Goal: Task Accomplishment & Management: Manage account settings

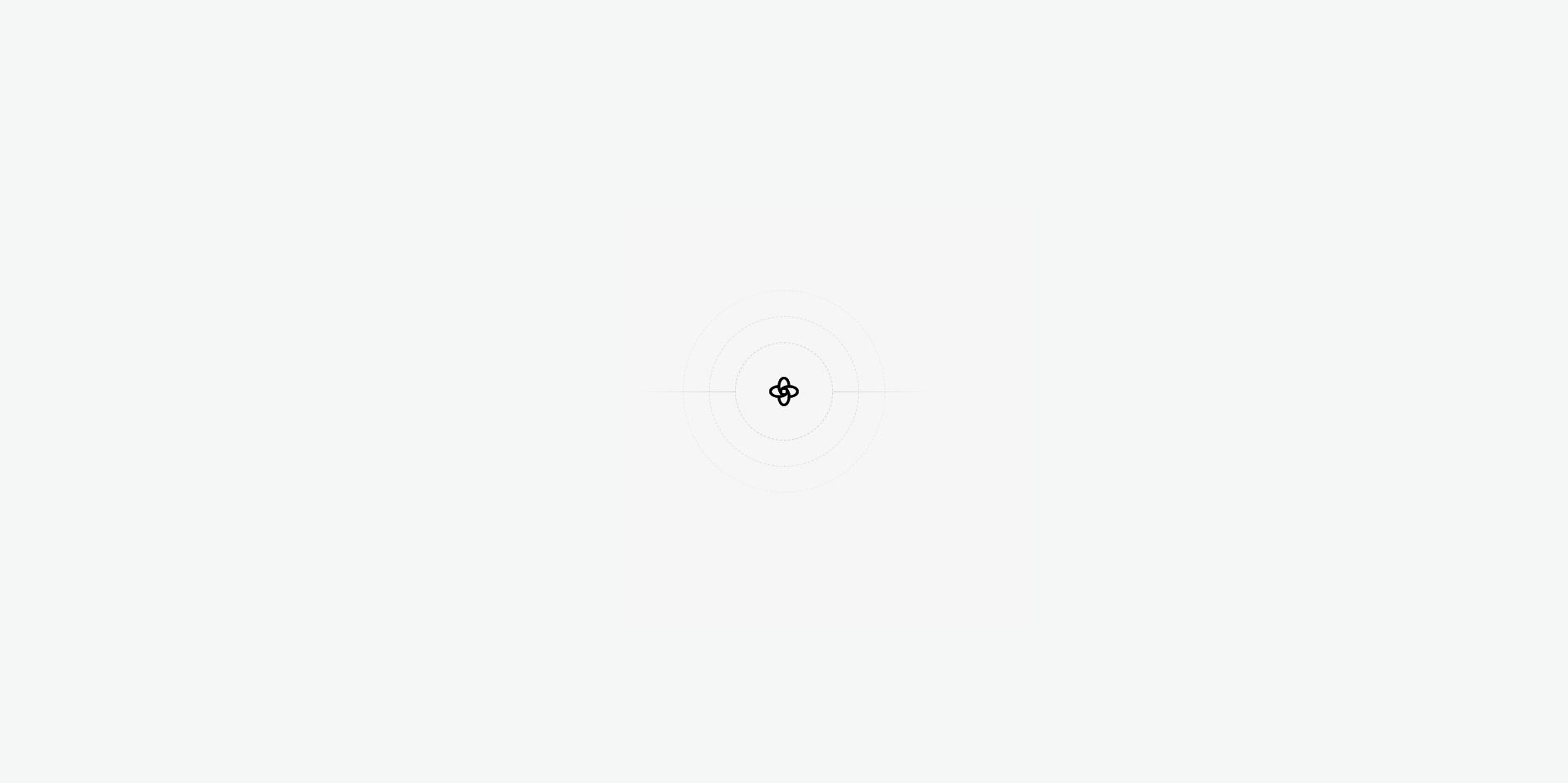
scroll to position [607, 0]
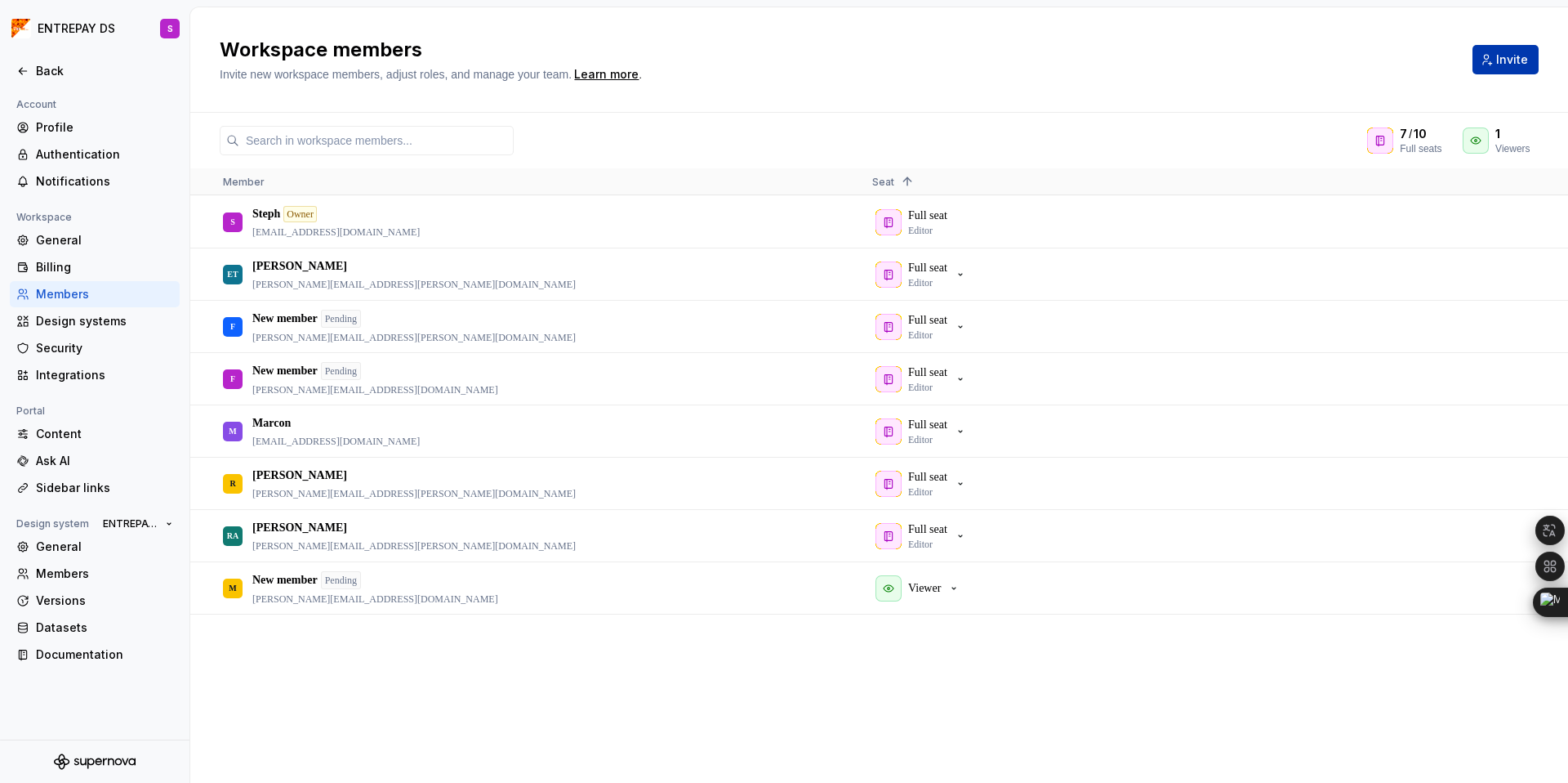
click at [1499, 57] on span "Invite" at bounding box center [1512, 60] width 32 height 17
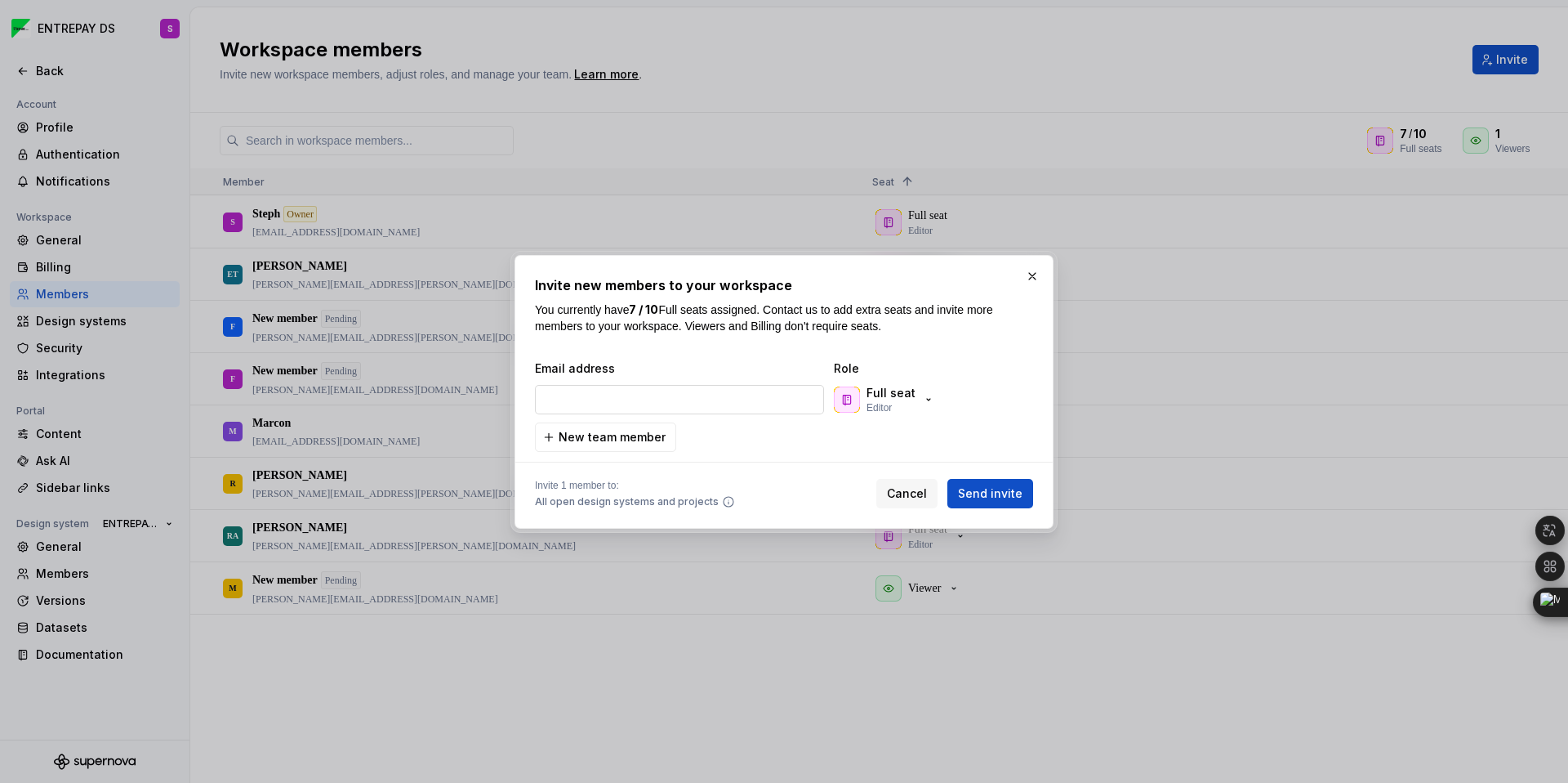
type input "[PERSON_NAME][EMAIL_ADDRESS][PERSON_NAME][DOMAIN_NAME]"
click at [1015, 491] on span "Send invite" at bounding box center [991, 493] width 65 height 17
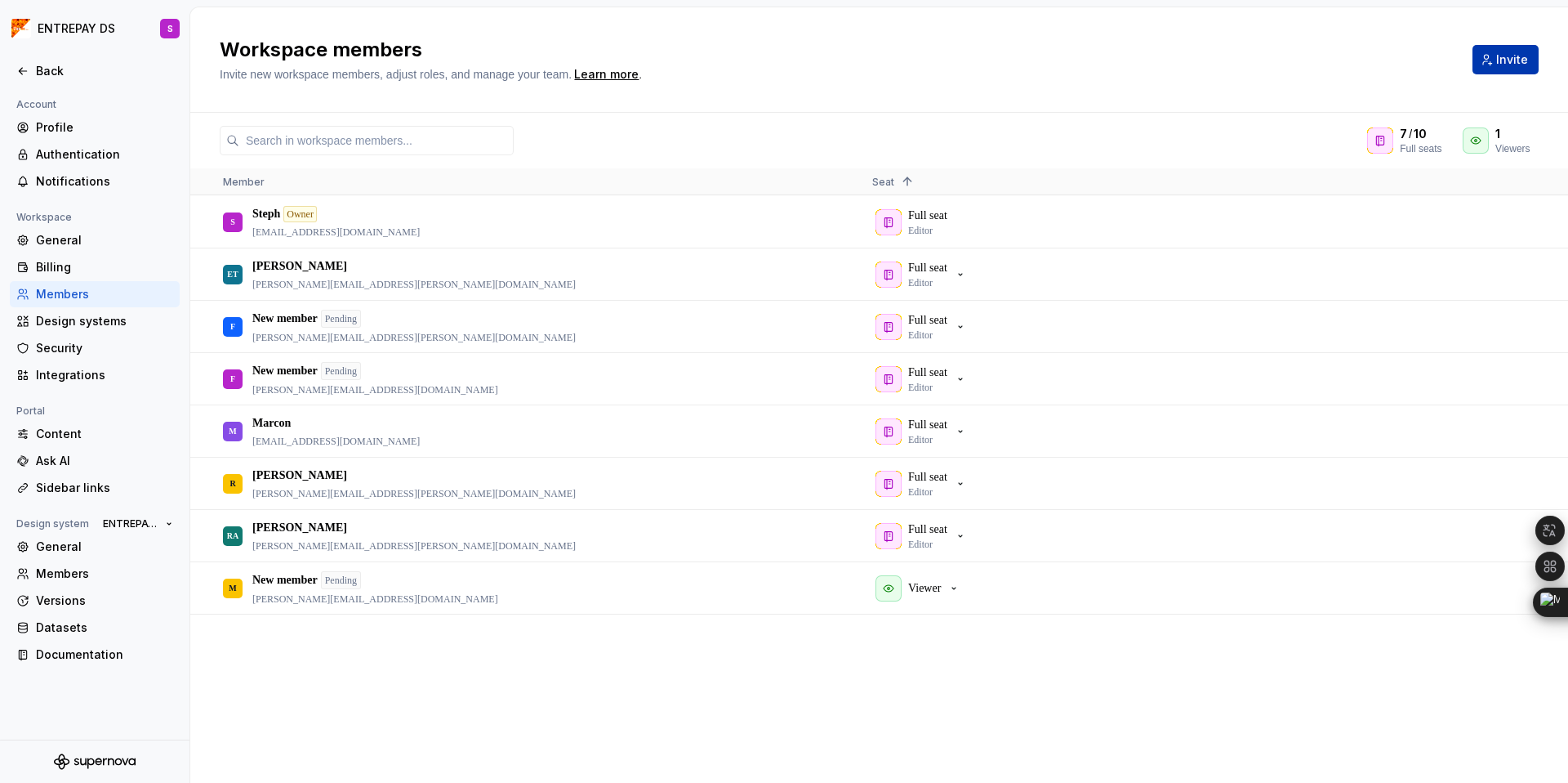
click at [1506, 60] on span "Invite" at bounding box center [1512, 60] width 32 height 17
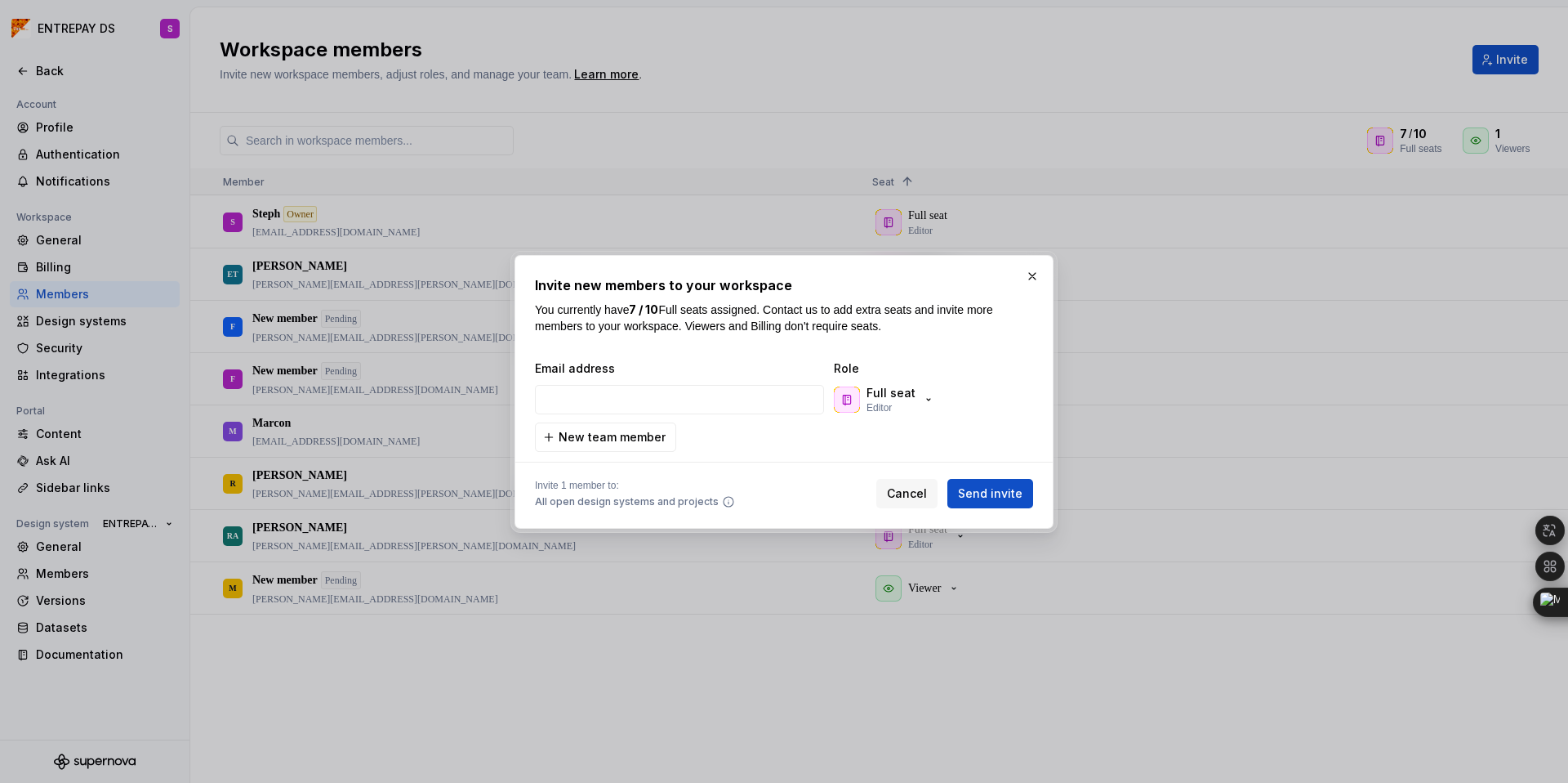
type input "[EMAIL_ADDRESS][PERSON_NAME][DOMAIN_NAME]"
click at [999, 490] on span "Send invite" at bounding box center [991, 493] width 65 height 17
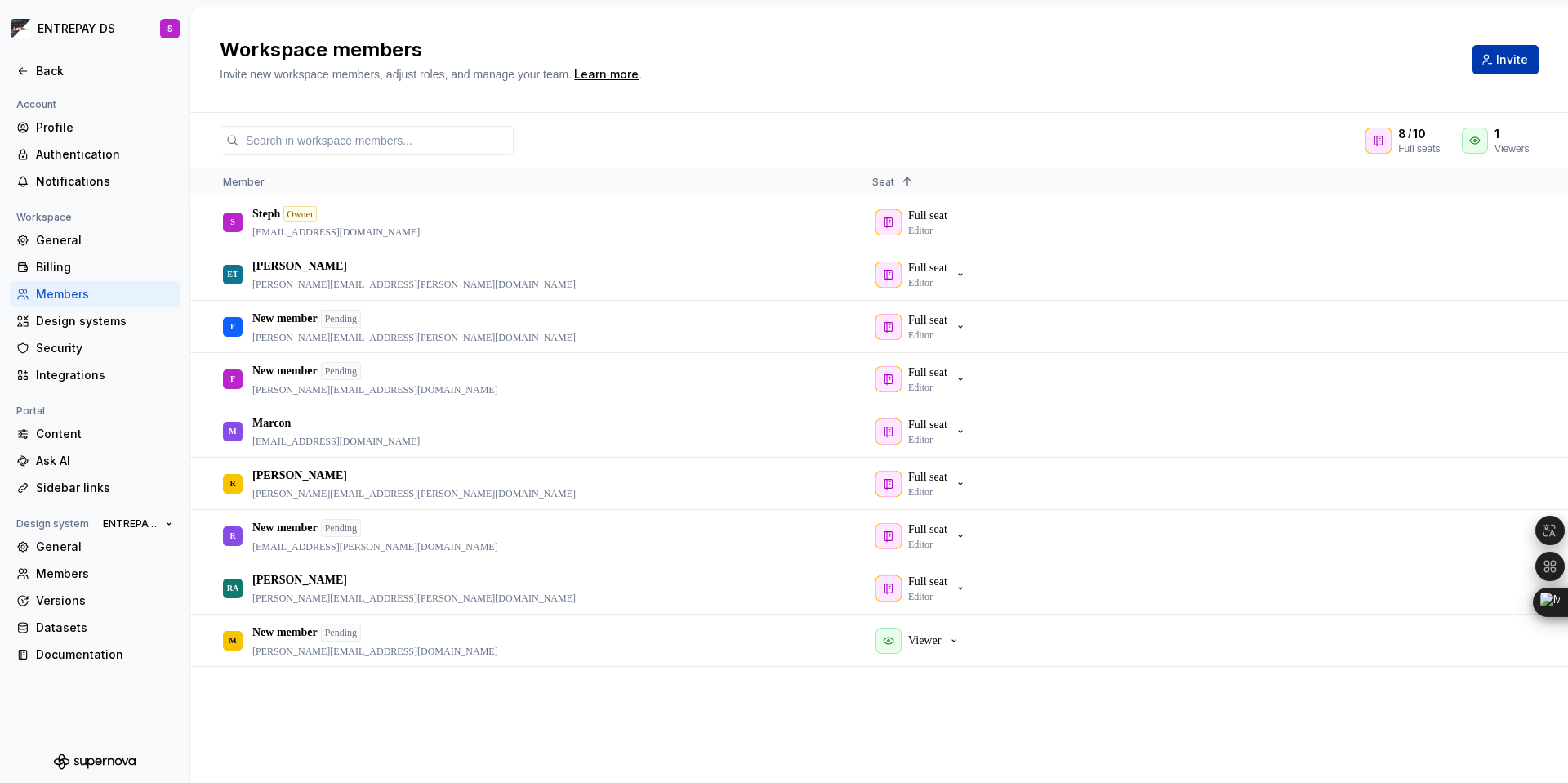
click at [1504, 59] on span "Invite" at bounding box center [1512, 60] width 32 height 17
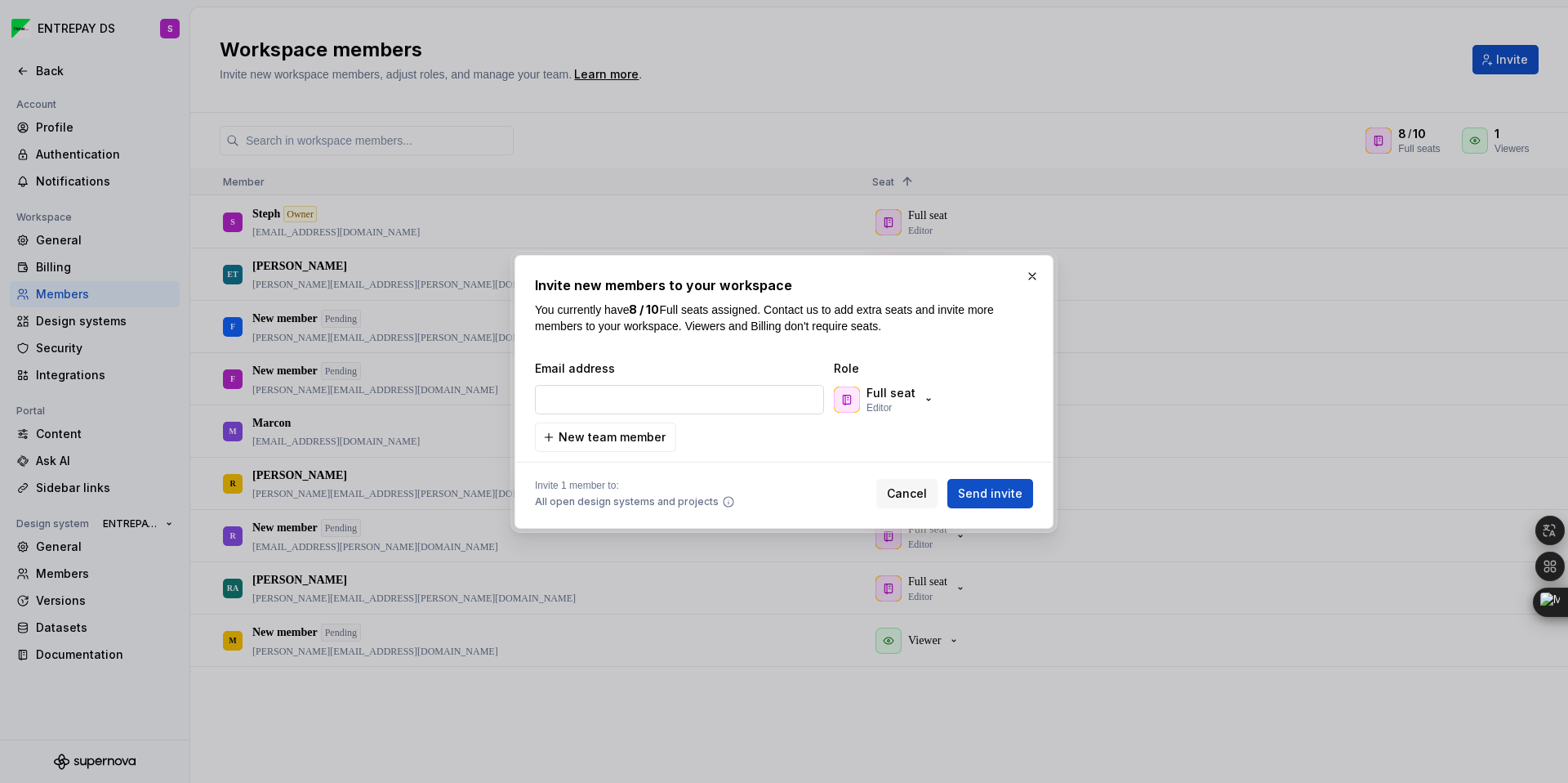
click at [581, 395] on input "email" at bounding box center [679, 399] width 289 height 29
type input "[PERSON_NAME][EMAIL_ADDRESS][PERSON_NAME][DOMAIN_NAME]"
click at [1005, 494] on span "Send invite" at bounding box center [991, 493] width 65 height 17
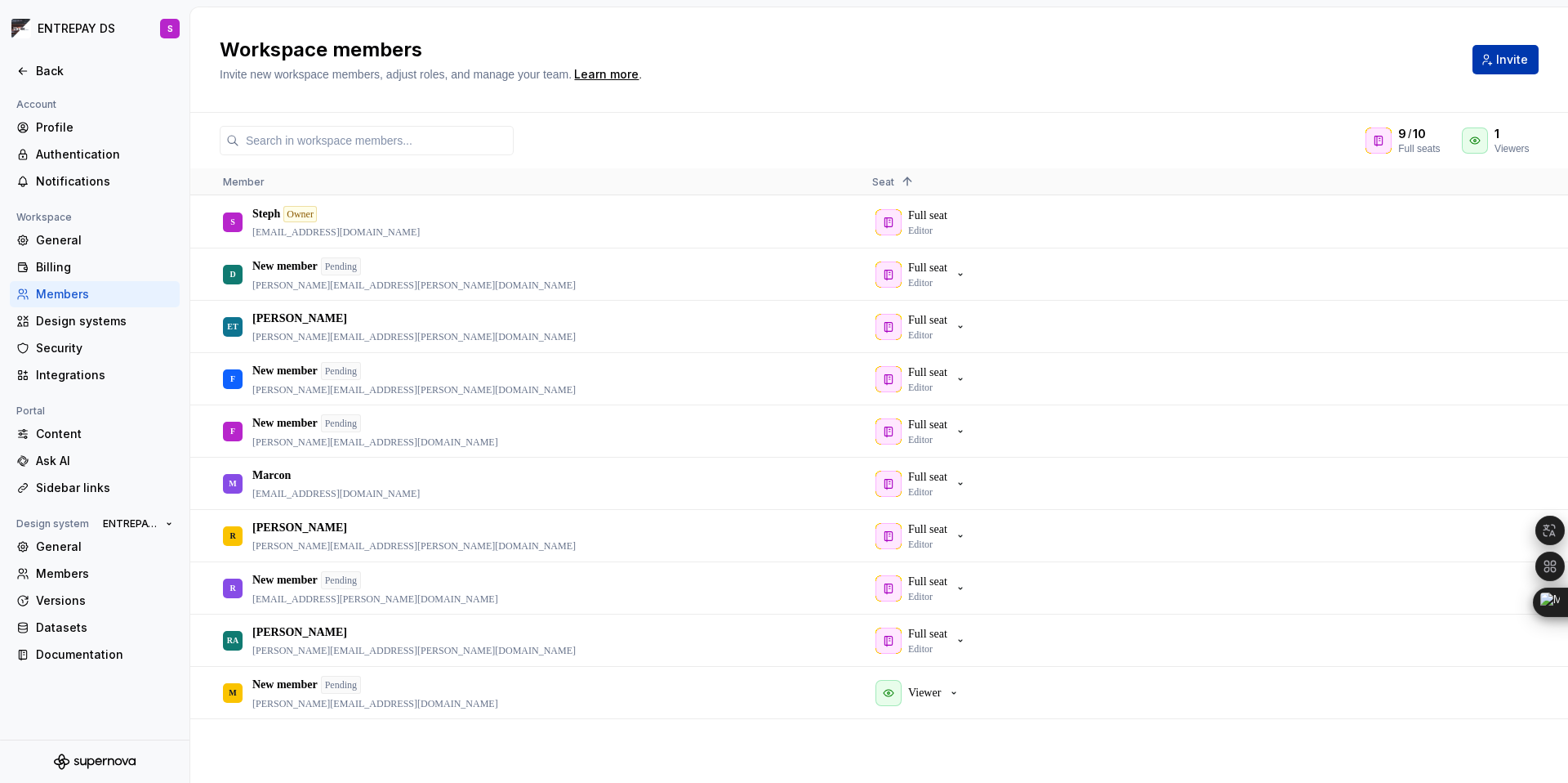
click at [1508, 59] on span "Invite" at bounding box center [1512, 60] width 32 height 17
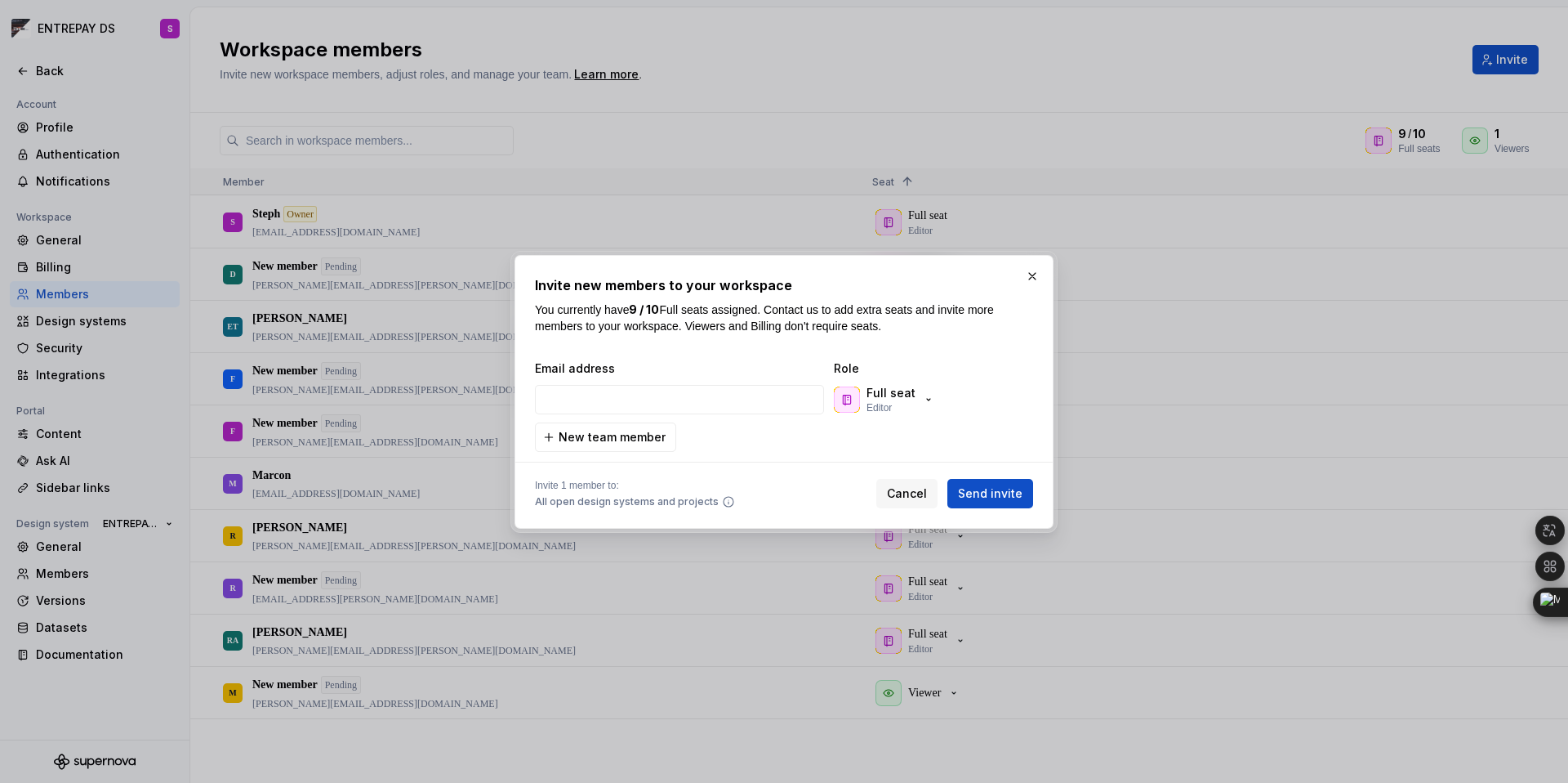
type input "[PERSON_NAME][EMAIL_ADDRESS][PERSON_NAME][DOMAIN_NAME]"
click at [982, 495] on span "Send invite" at bounding box center [991, 493] width 65 height 17
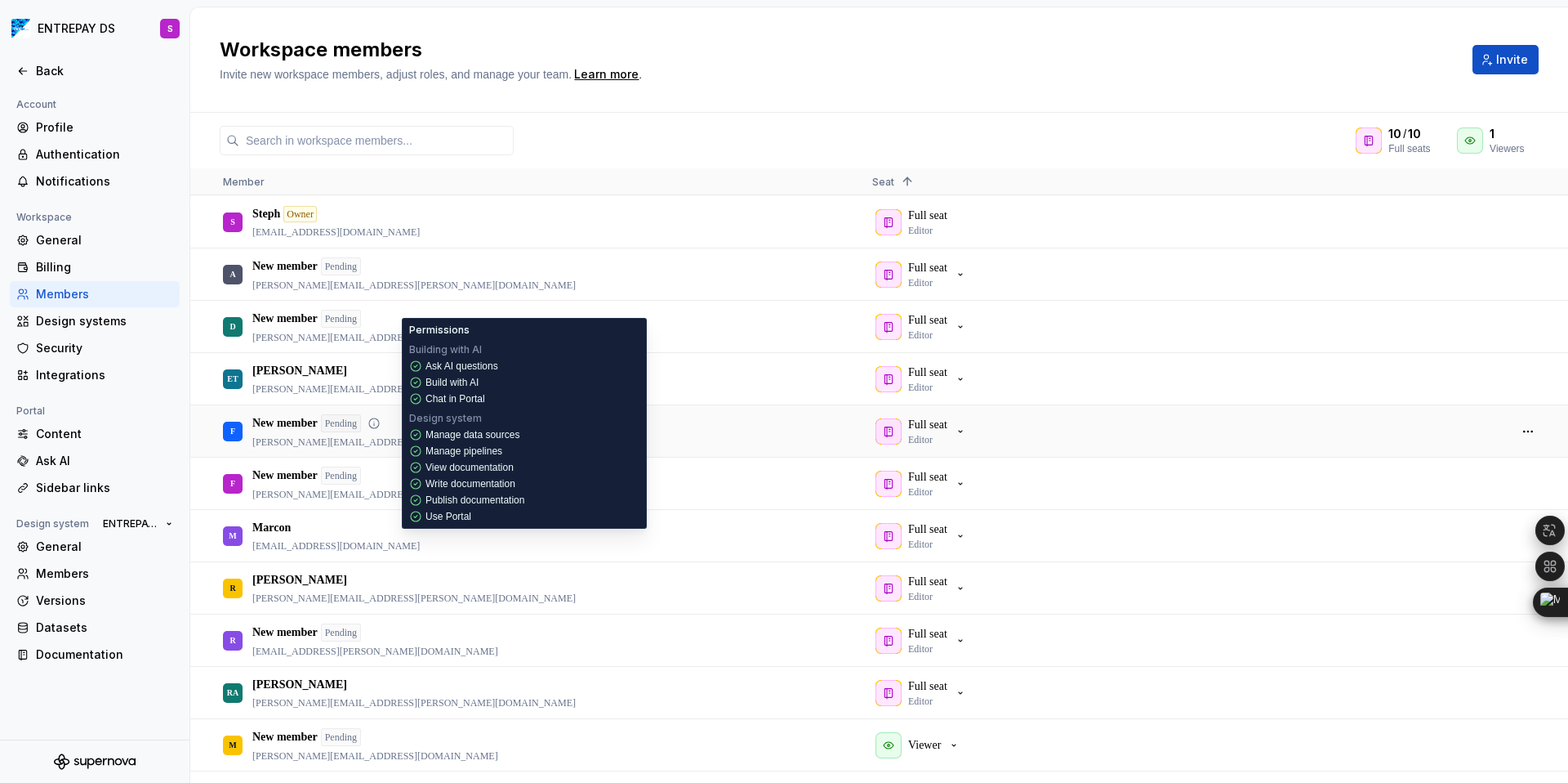
click at [379, 424] on icon at bounding box center [374, 423] width 10 height 10
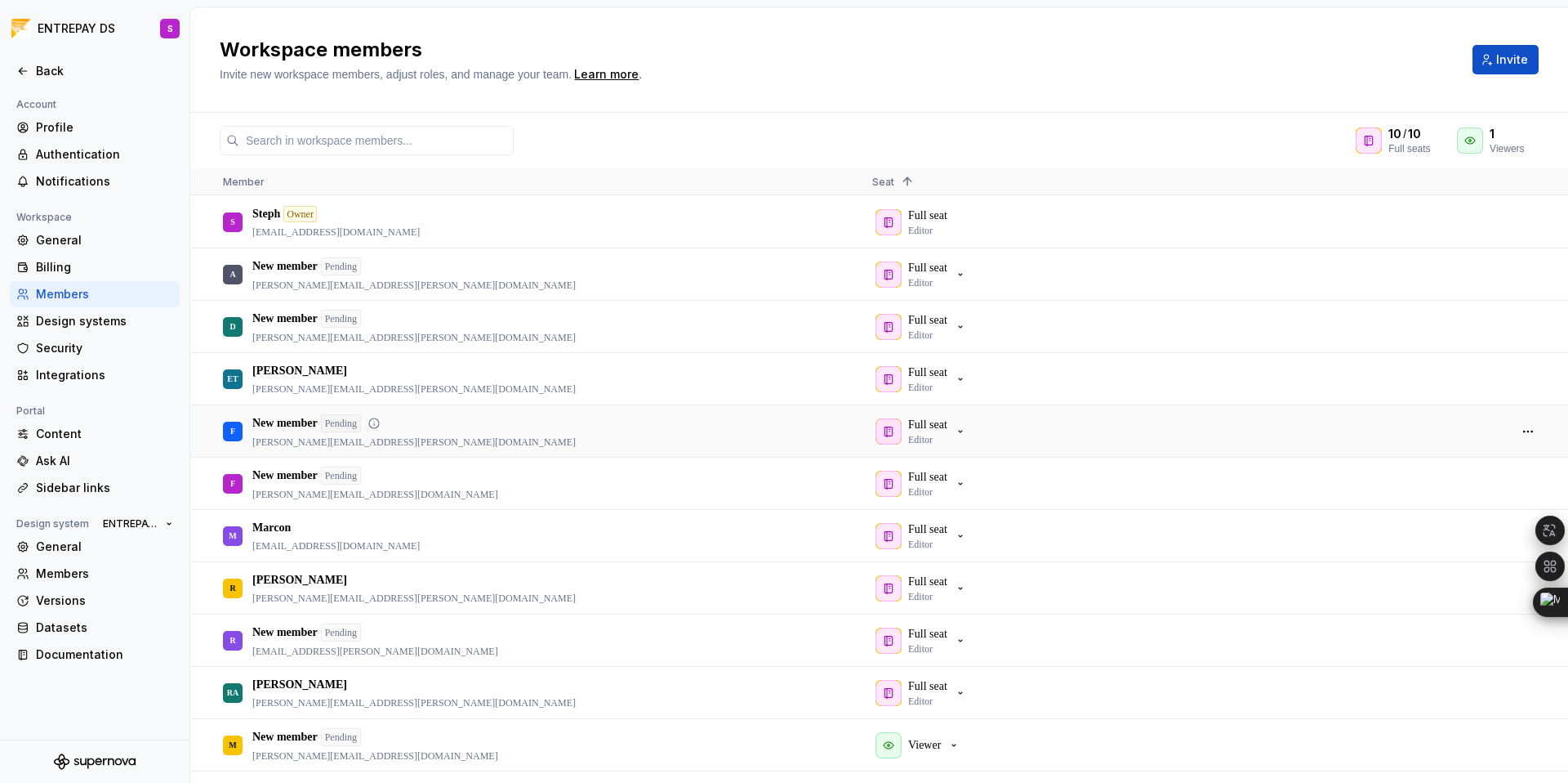
click at [379, 424] on icon at bounding box center [374, 423] width 10 height 10
click at [279, 432] on div "New member Pending felipe.mingrone@entrepay.io" at bounding box center [414, 431] width 323 height 34
click at [282, 433] on div "New member Pending felipe.mingrone@entrepay.io" at bounding box center [414, 431] width 323 height 34
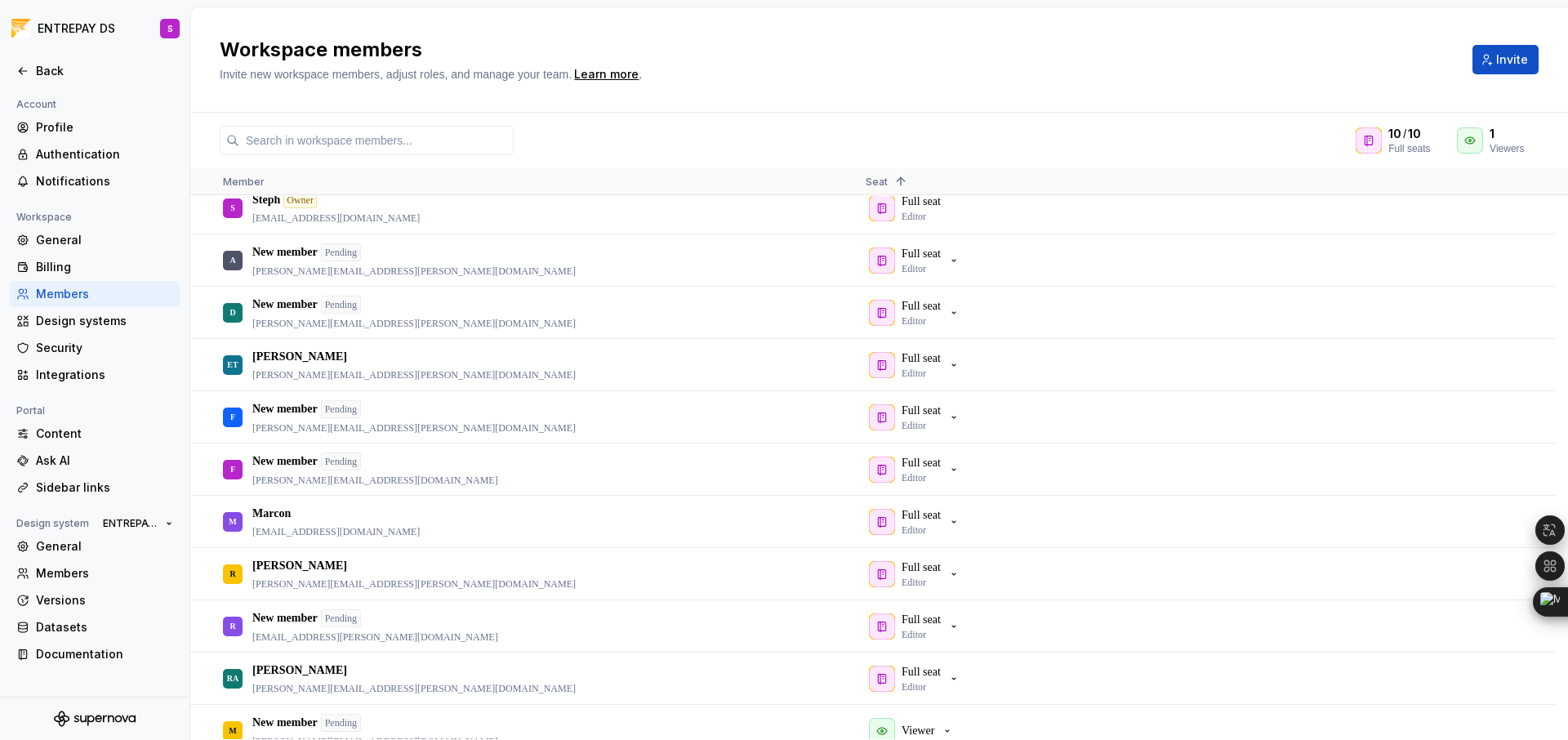
scroll to position [0, 0]
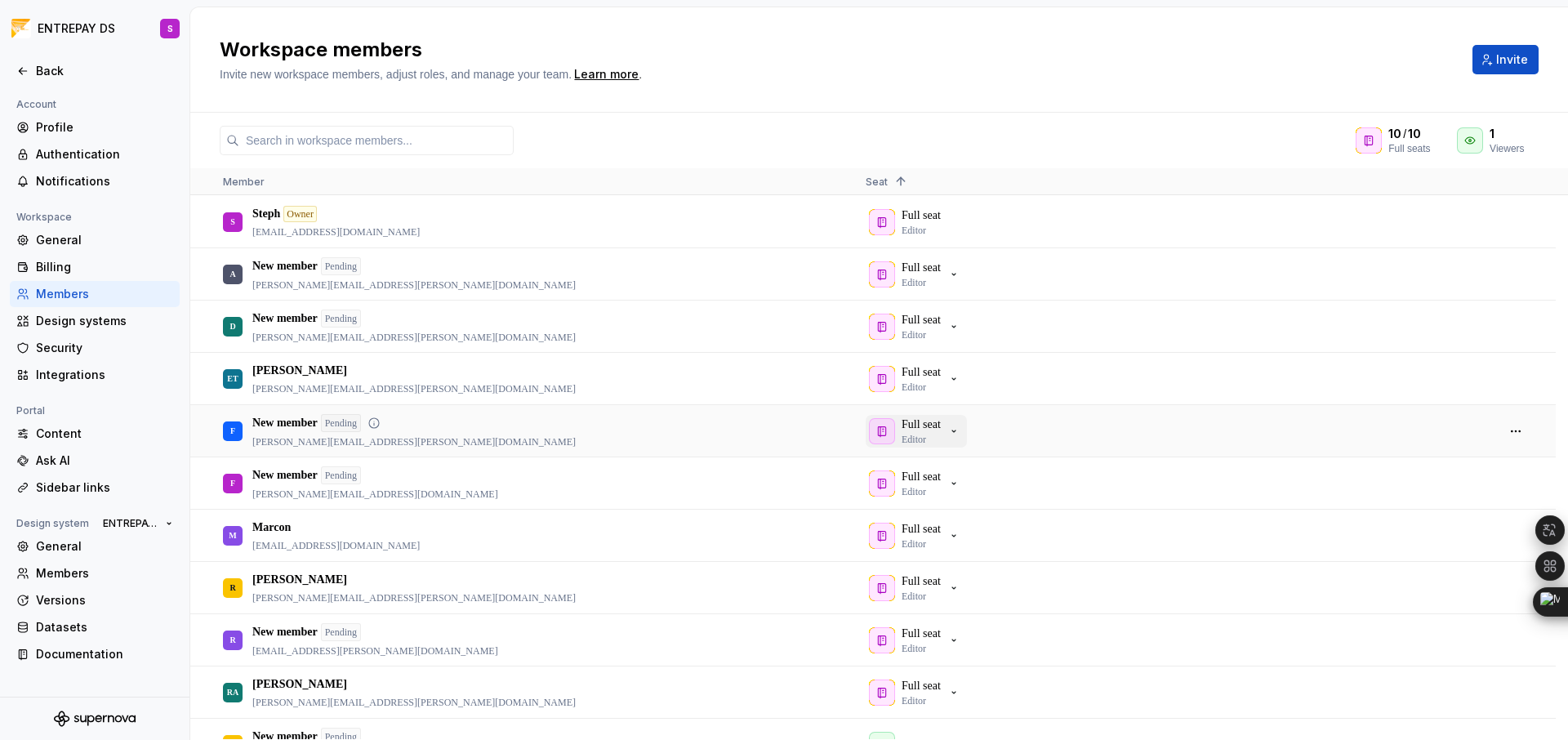
click at [960, 427] on icon "button" at bounding box center [953, 431] width 13 height 13
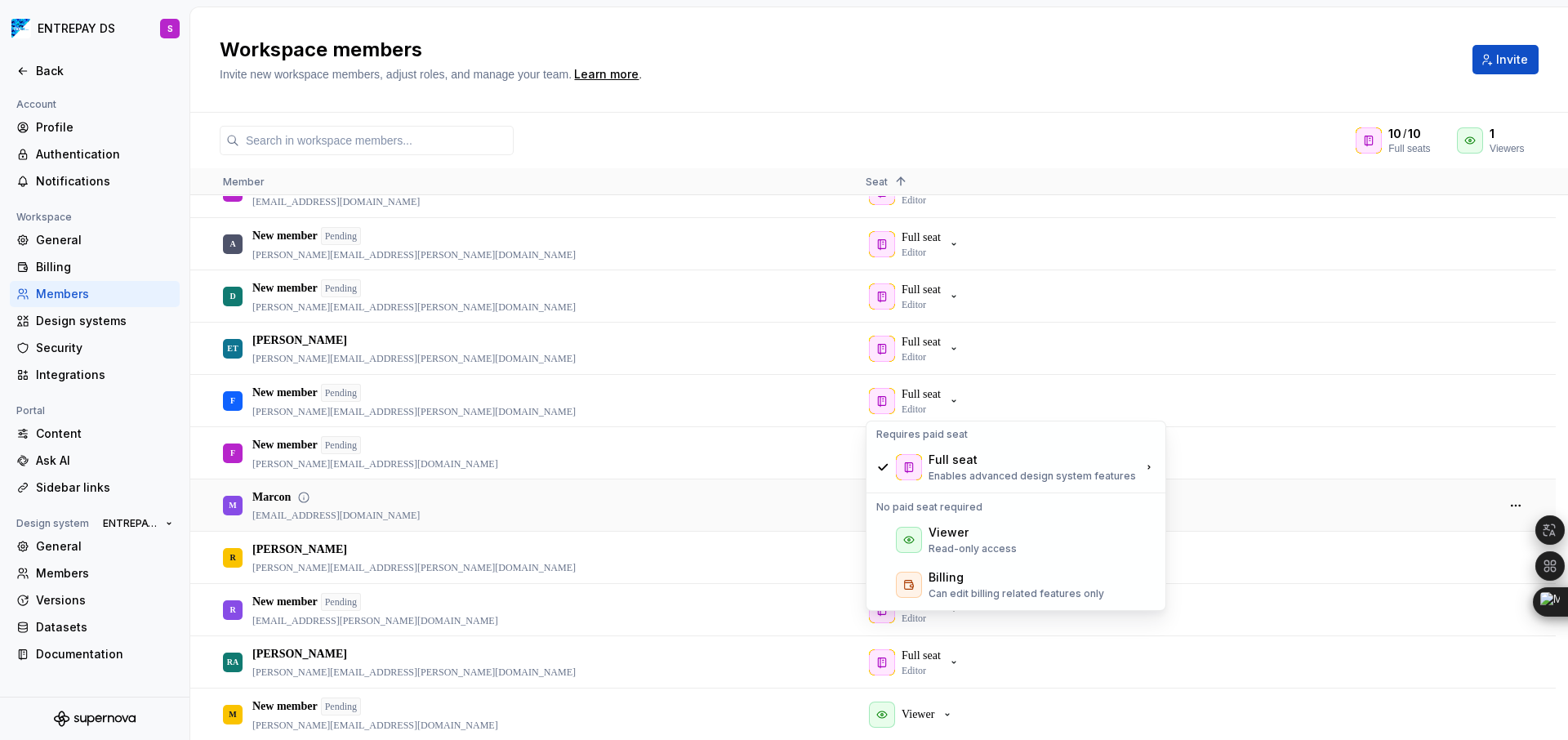
scroll to position [32, 0]
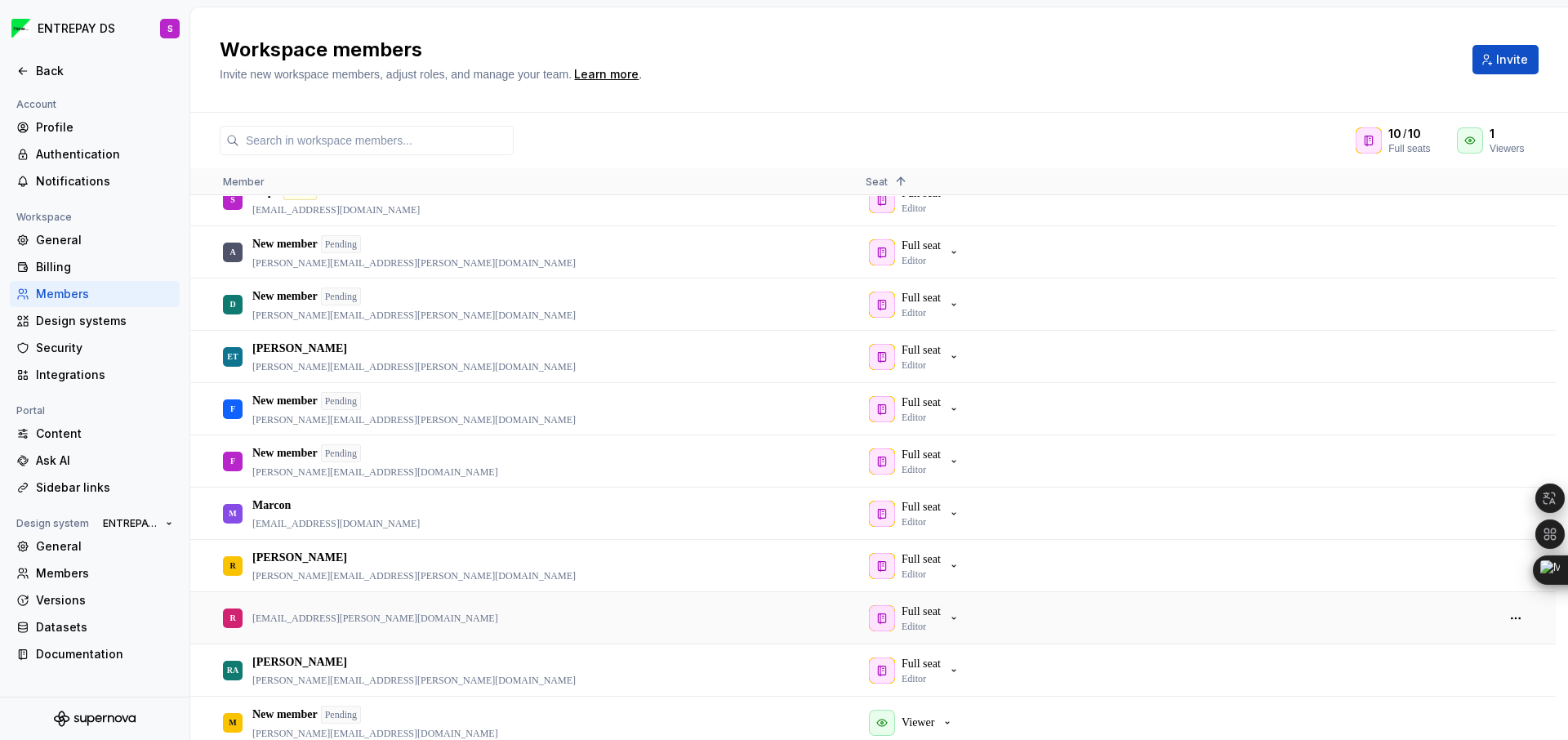
scroll to position [32, 0]
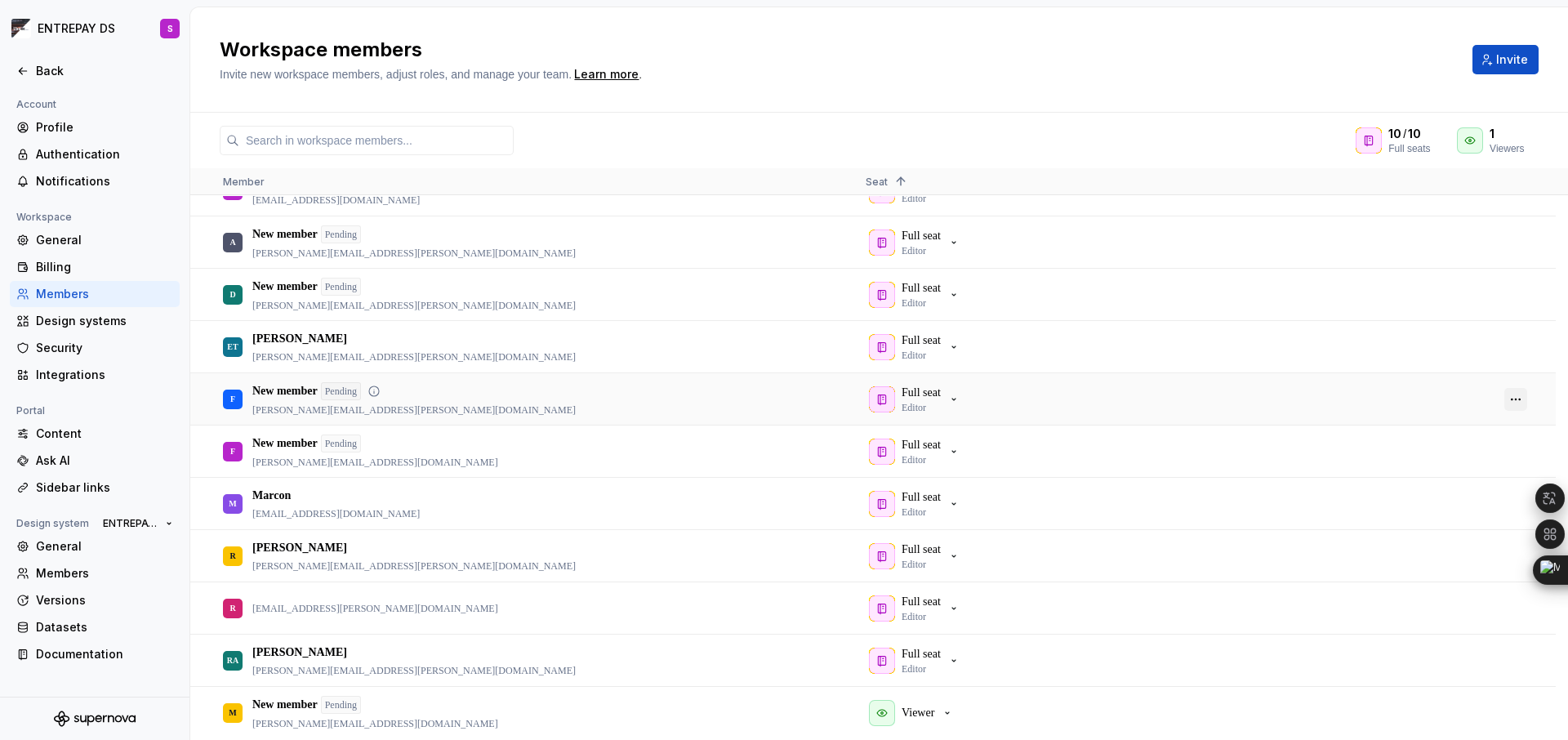
click at [1517, 397] on button "button" at bounding box center [1515, 398] width 23 height 23
click at [1472, 415] on span "Send invitation again" at bounding box center [1456, 417] width 116 height 29
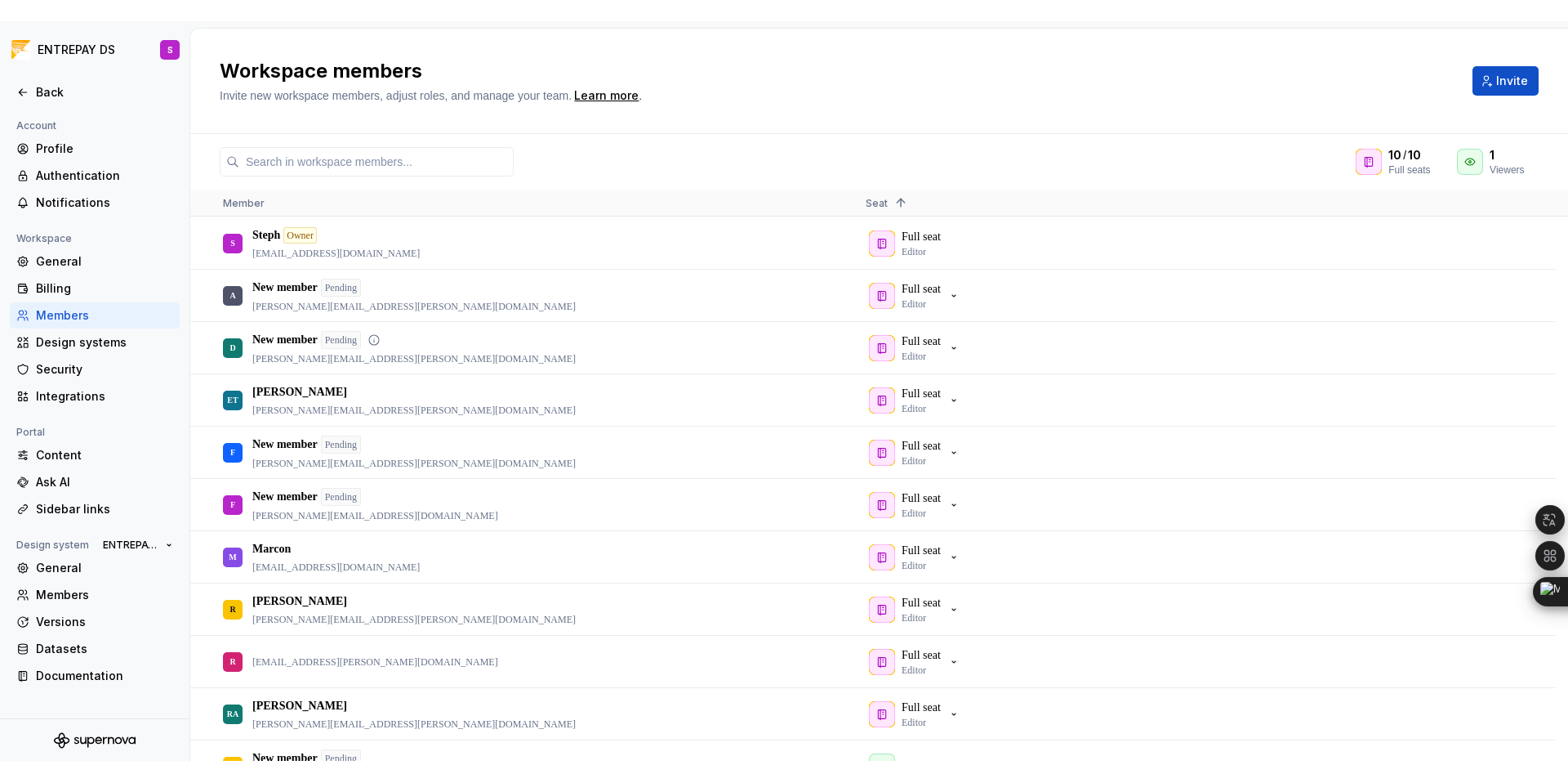
scroll to position [607, 0]
